Goal: Task Accomplishment & Management: Manage account settings

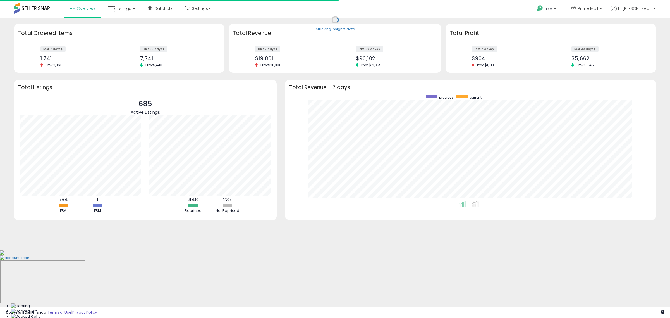
scroll to position [105, 360]
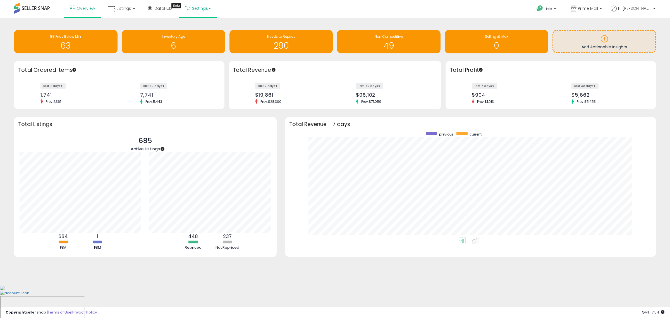
click at [207, 2] on link "Settings" at bounding box center [198, 8] width 34 height 17
click at [199, 23] on li "Store settings" at bounding box center [202, 29] width 41 height 14
click at [206, 3] on link "Settings" at bounding box center [198, 8] width 34 height 17
click at [203, 26] on link "Store settings" at bounding box center [198, 28] width 25 height 5
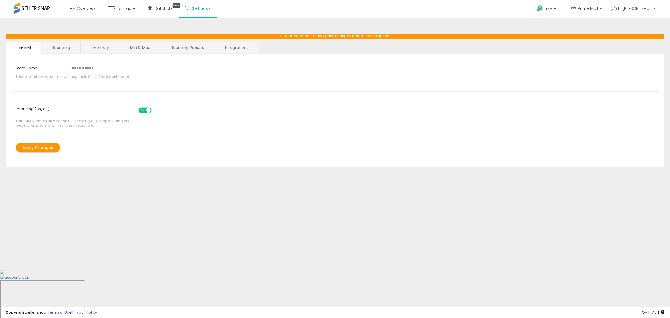
click at [200, 49] on link "Repricing Presets" at bounding box center [187, 48] width 53 height 12
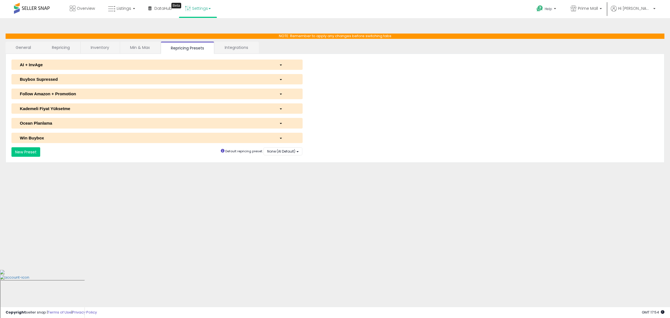
click at [30, 45] on link "General" at bounding box center [24, 48] width 36 height 12
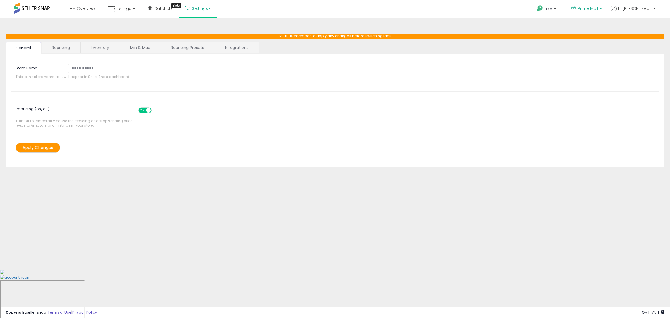
click at [597, 7] on span "Prime Mall" at bounding box center [588, 9] width 20 height 6
click at [652, 8] on p "Hi [PERSON_NAME]" at bounding box center [632, 9] width 45 height 7
